Goal: Answer question/provide support: Share knowledge or assist other users

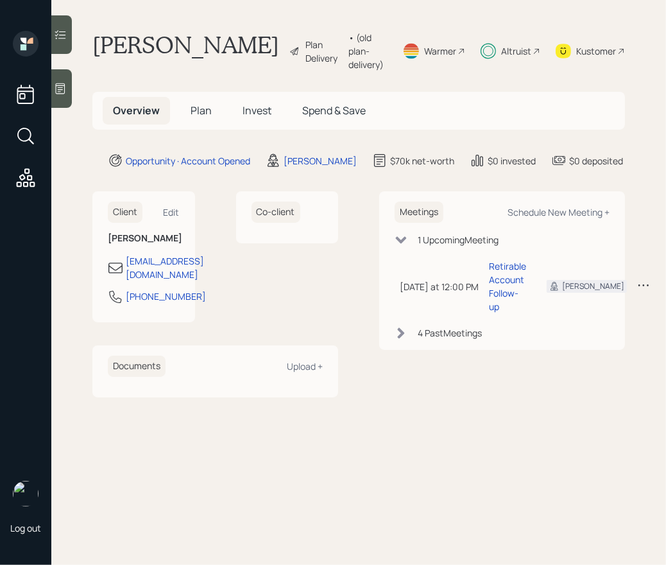
click at [67, 49] on div at bounding box center [61, 34] width 21 height 39
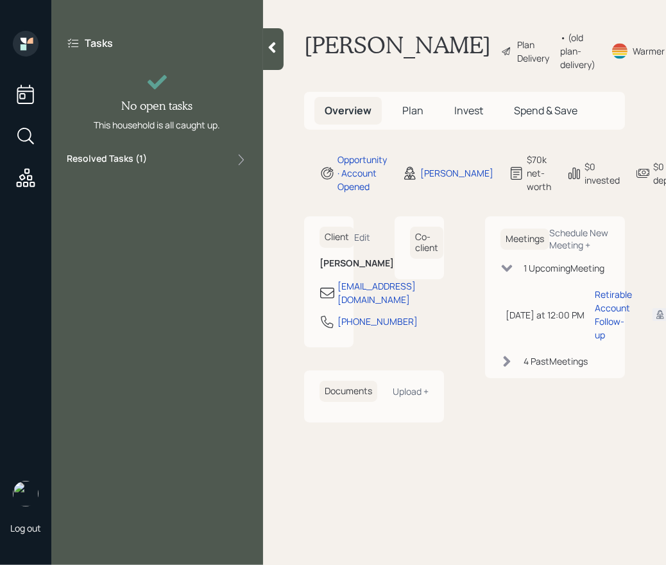
click at [219, 154] on div "Resolved Tasks ( 1 )" at bounding box center [157, 159] width 181 height 15
click at [281, 49] on div at bounding box center [273, 49] width 21 height 42
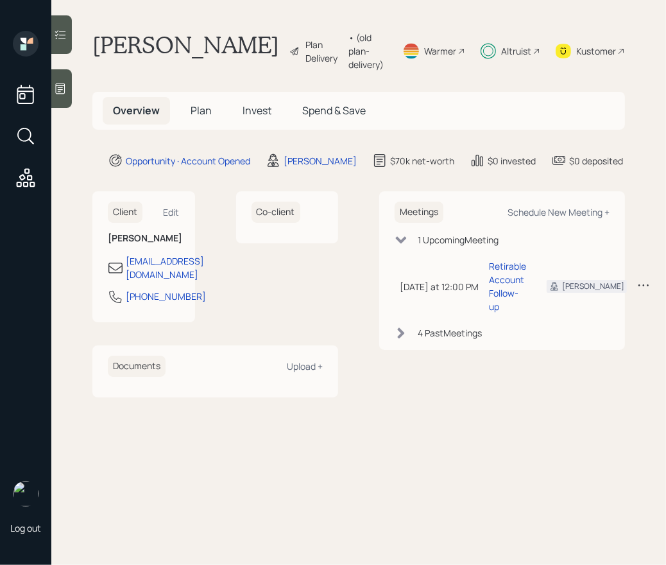
click at [143, 39] on h1 "[PERSON_NAME]" at bounding box center [185, 51] width 187 height 40
click at [260, 64] on main "[PERSON_NAME] Plan Delivery • (old plan-delivery) Warmer Altruist Kustomer Over…" at bounding box center [358, 282] width 615 height 565
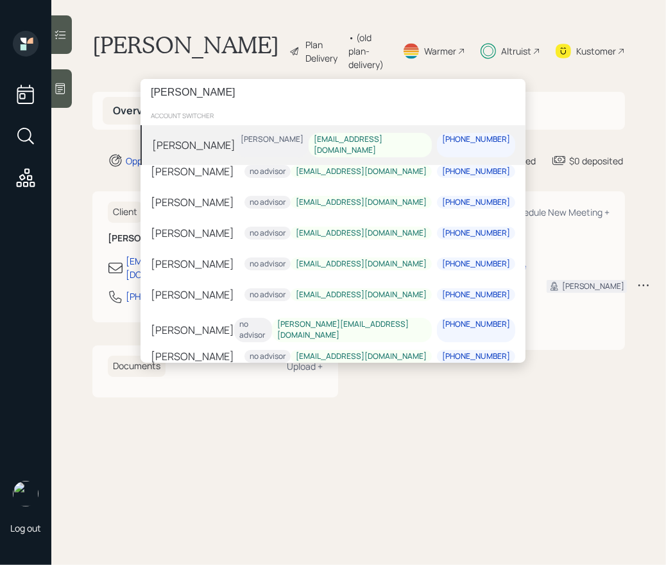
type input "[PERSON_NAME]"
click at [245, 143] on div "[PERSON_NAME] [PERSON_NAME] [EMAIL_ADDRESS][DOMAIN_NAME] [PHONE_NUMBER]" at bounding box center [333, 145] width 385 height 40
